Goal: Transaction & Acquisition: Purchase product/service

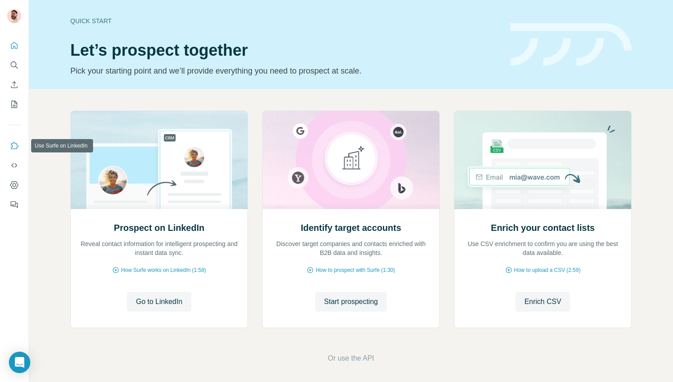
click at [14, 144] on icon "Use Surfe on LinkedIn" at bounding box center [14, 145] width 9 height 9
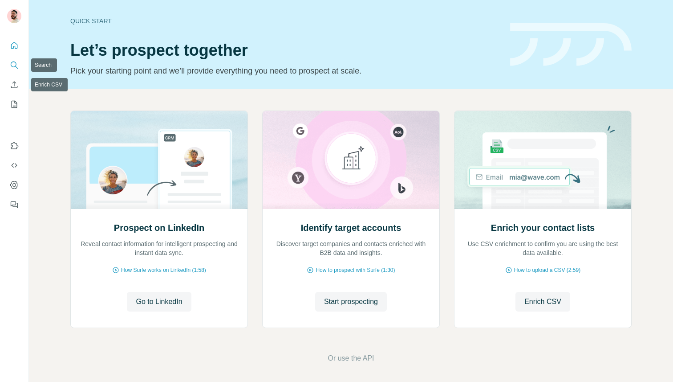
click at [10, 70] on button "Search" at bounding box center [14, 65] width 14 height 16
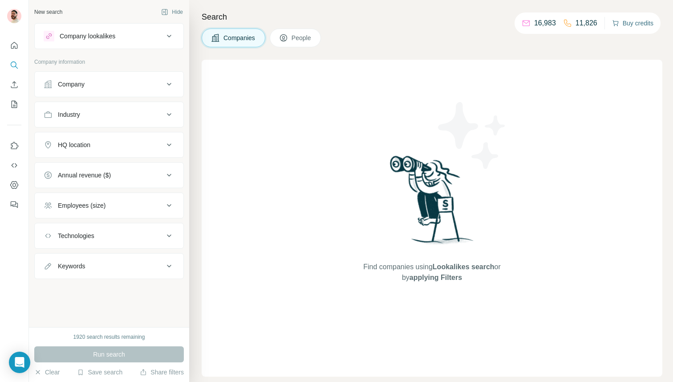
click at [626, 20] on button "Buy credits" at bounding box center [632, 23] width 41 height 12
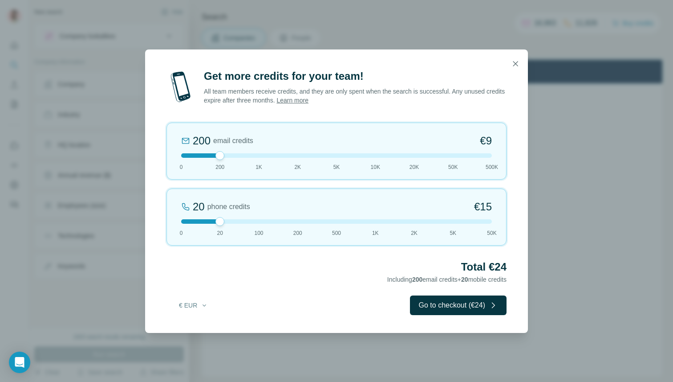
click at [294, 157] on div "200 email credits €9 0 200 1K 2K 5K 10K 20K 50K 500K" at bounding box center [337, 150] width 340 height 57
click at [274, 155] on div at bounding box center [336, 155] width 311 height 4
drag, startPoint x: 260, startPoint y: 154, endPoint x: 241, endPoint y: 154, distance: 18.7
click at [241, 154] on div at bounding box center [336, 155] width 311 height 4
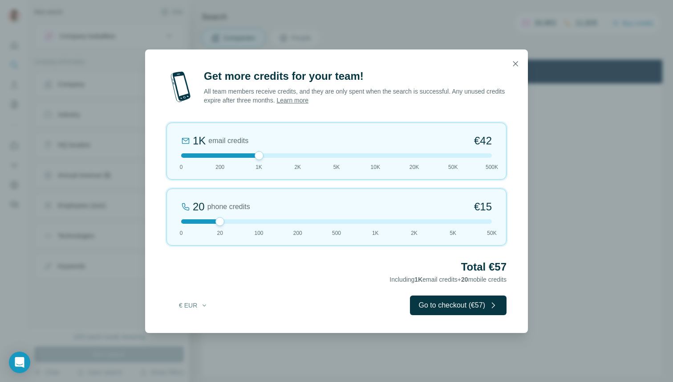
click at [218, 152] on div "1K email credits €42 0 200 1K 2K 5K 10K 20K 50K 500K" at bounding box center [337, 150] width 340 height 57
drag, startPoint x: 223, startPoint y: 156, endPoint x: 234, endPoint y: 156, distance: 11.1
click at [234, 156] on div at bounding box center [336, 155] width 311 height 4
click at [238, 156] on div at bounding box center [336, 155] width 311 height 4
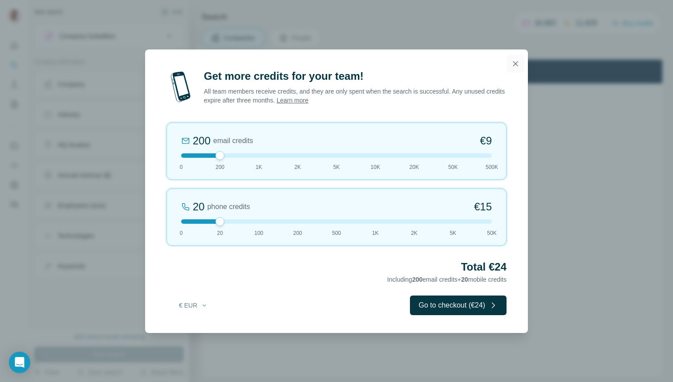
click at [521, 63] on button "button" at bounding box center [516, 64] width 18 height 18
